Goal: Understand process/instructions: Learn how to perform a task or action

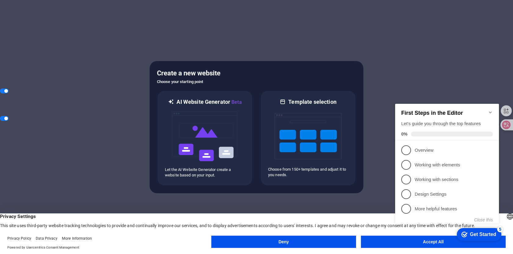
click at [412, 244] on appcues-checklist "Contextual help checklist present on screen" at bounding box center [447, 170] width 111 height 150
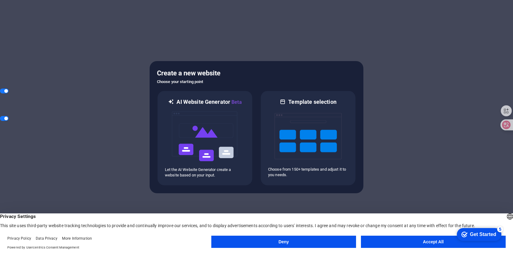
click at [434, 241] on button "Accept All" at bounding box center [433, 242] width 145 height 12
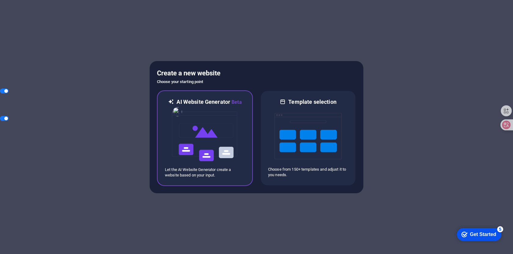
click at [210, 158] on img at bounding box center [204, 136] width 67 height 61
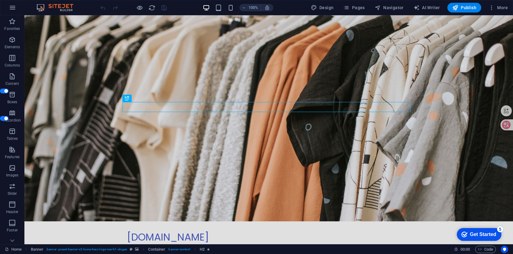
click at [485, 235] on div "Get Started" at bounding box center [483, 234] width 26 height 5
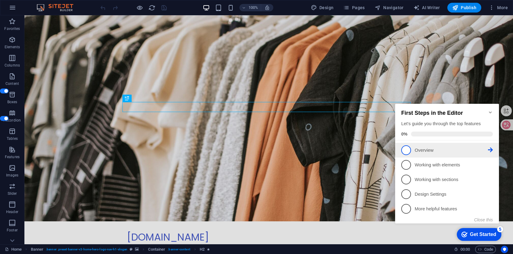
click at [422, 148] on p "Overview - incomplete" at bounding box center [450, 150] width 73 height 6
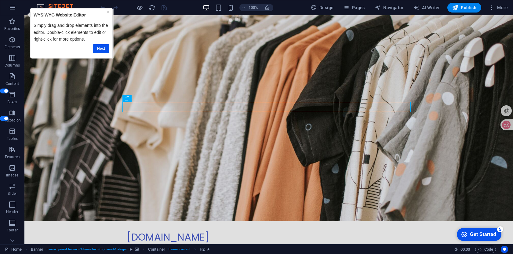
click at [489, 236] on div "Get Started" at bounding box center [483, 234] width 26 height 5
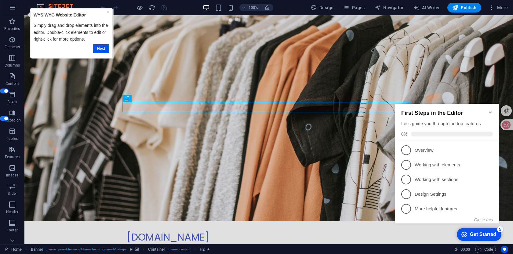
click at [489, 236] on div "Get Started" at bounding box center [483, 234] width 26 height 5
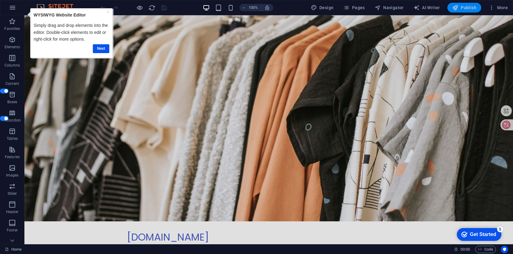
click at [462, 9] on span "Publish" at bounding box center [464, 8] width 24 height 6
